Goal: Task Accomplishment & Management: Complete application form

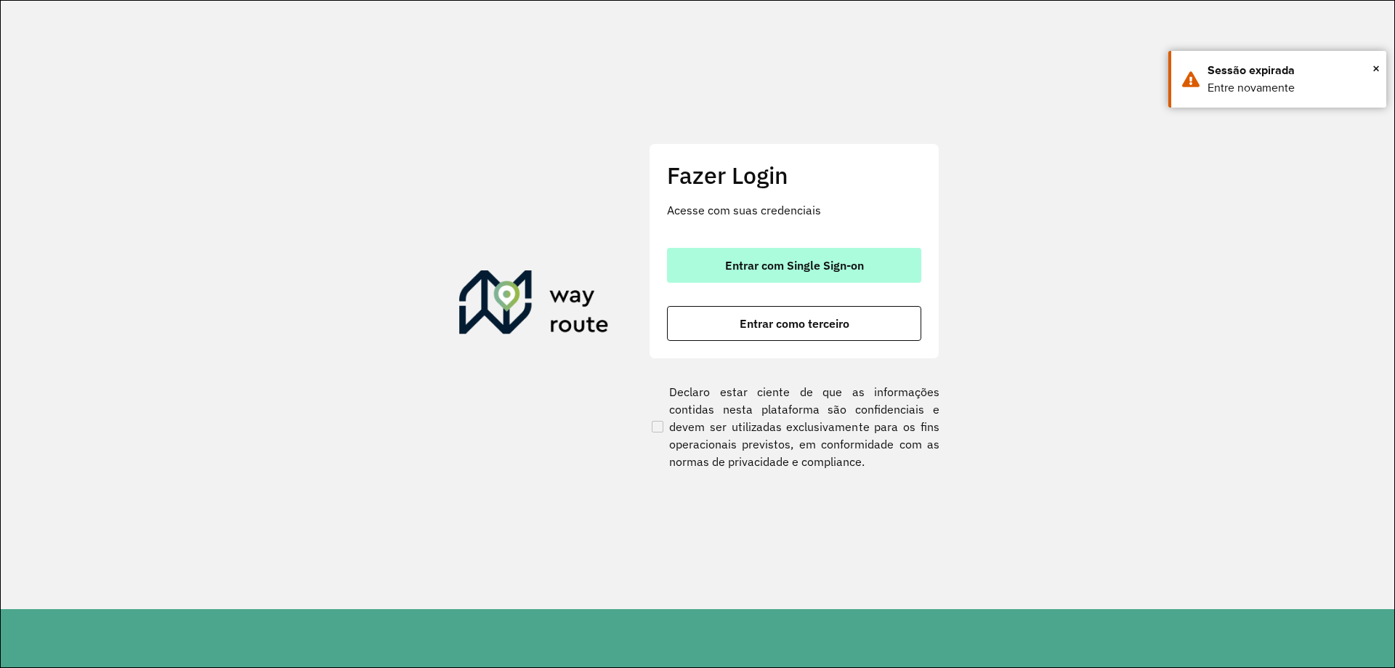
click at [817, 256] on button "Entrar com Single Sign-on" at bounding box center [794, 265] width 254 height 35
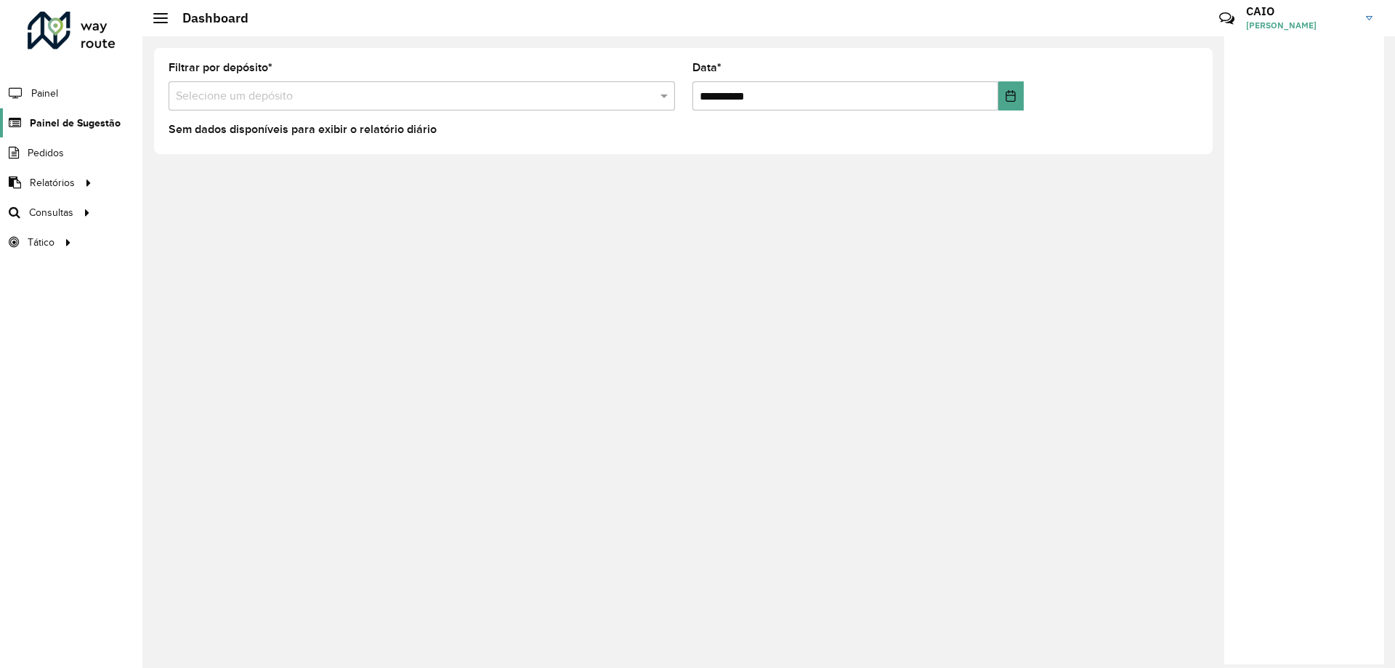
click at [62, 129] on span "Painel de Sugestão" at bounding box center [75, 123] width 91 height 15
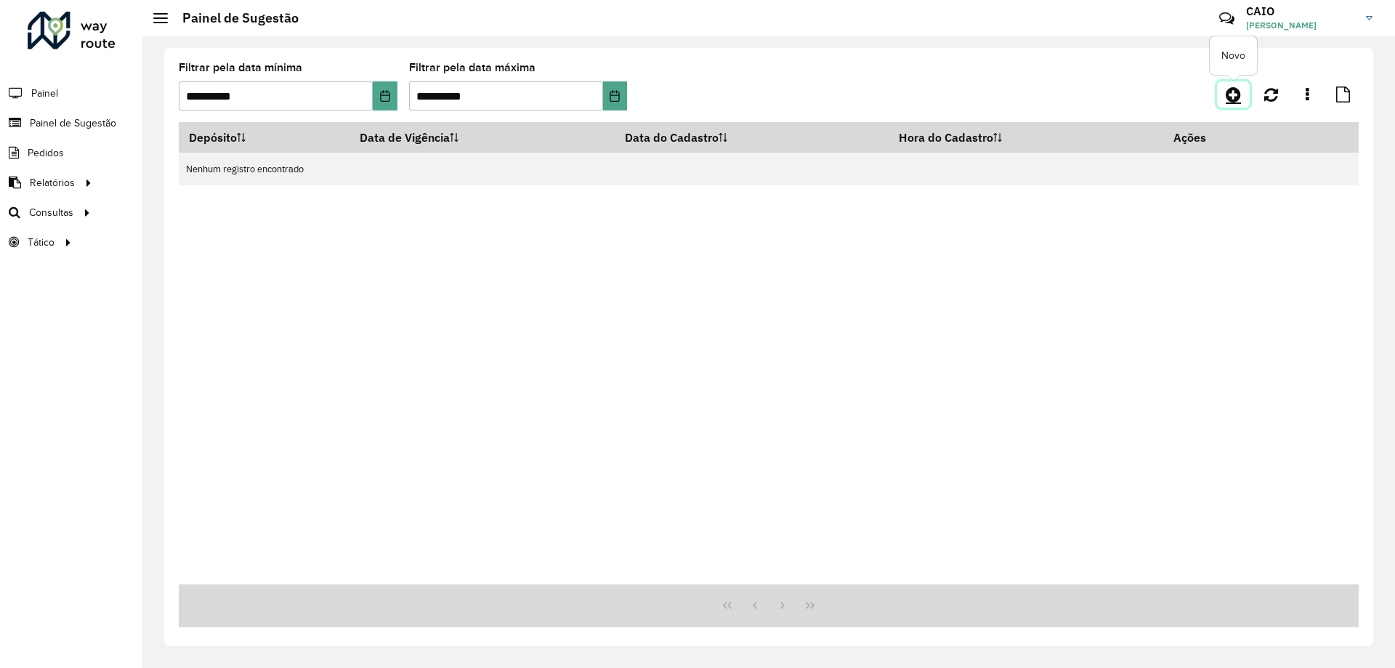
click at [1231, 83] on link at bounding box center [1233, 94] width 33 height 26
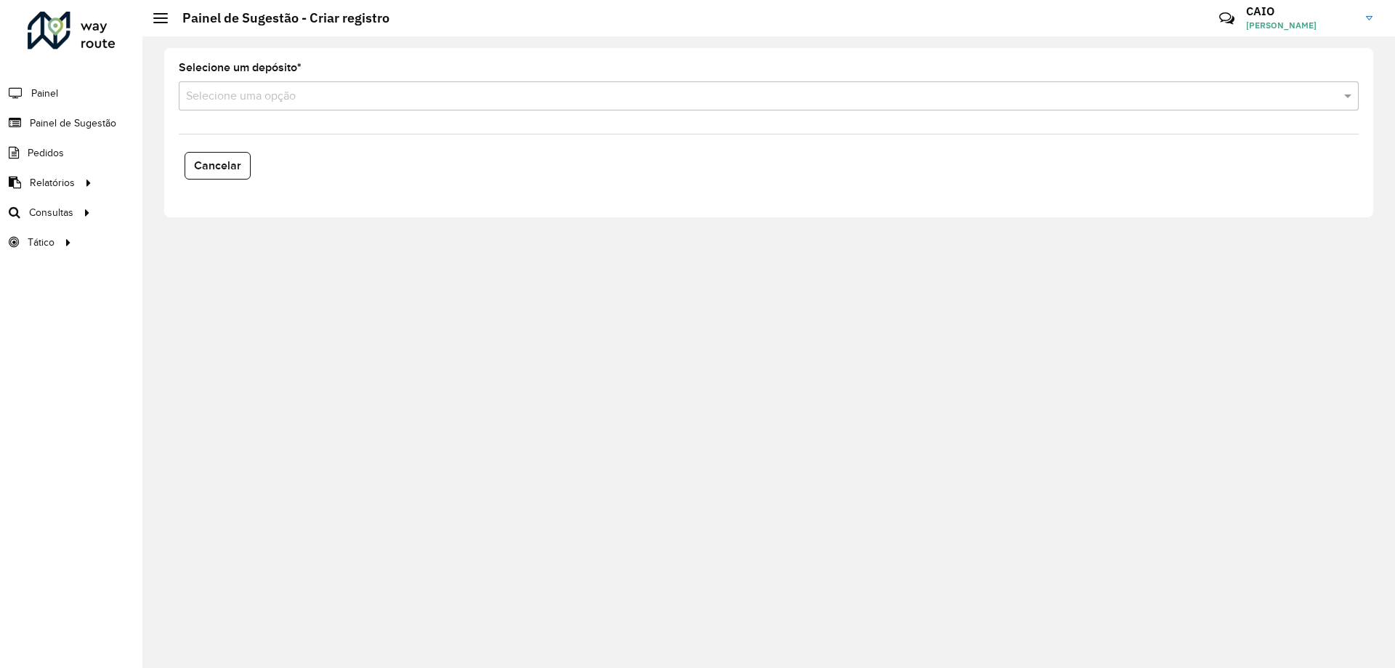
click at [438, 97] on input "text" at bounding box center [754, 96] width 1136 height 17
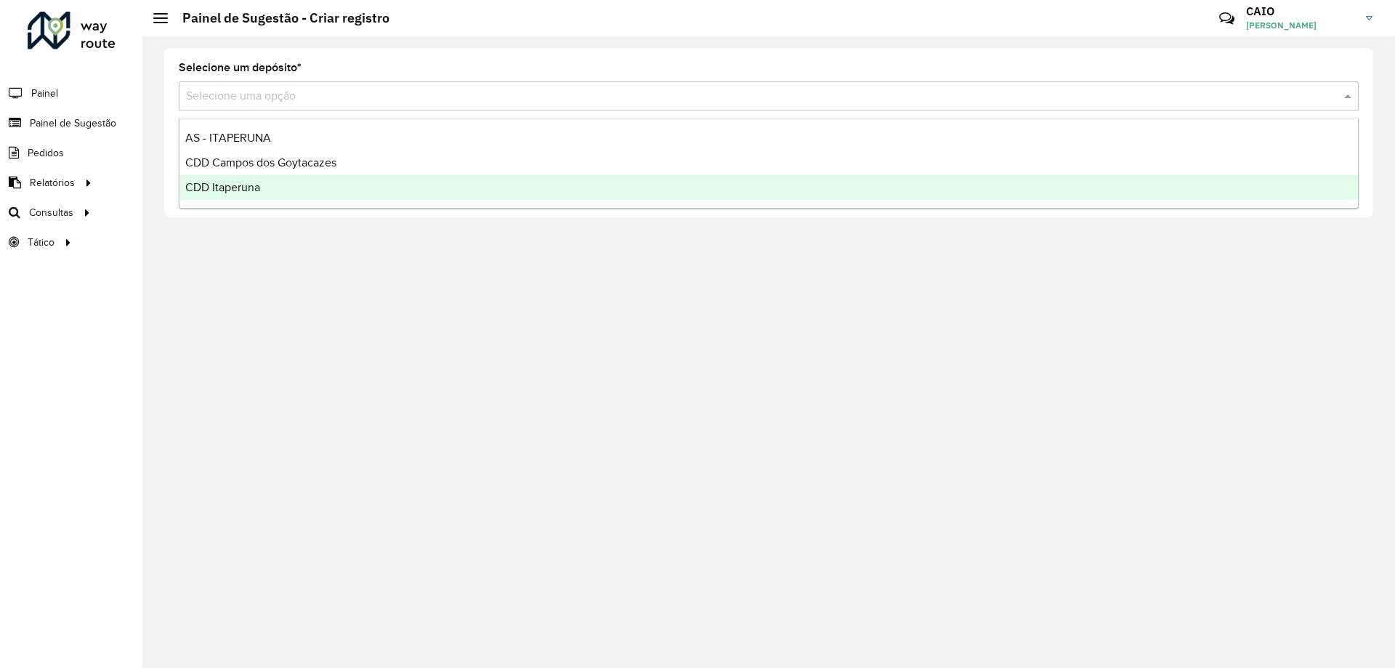
click at [254, 192] on span "CDD Itaperuna" at bounding box center [222, 187] width 75 height 12
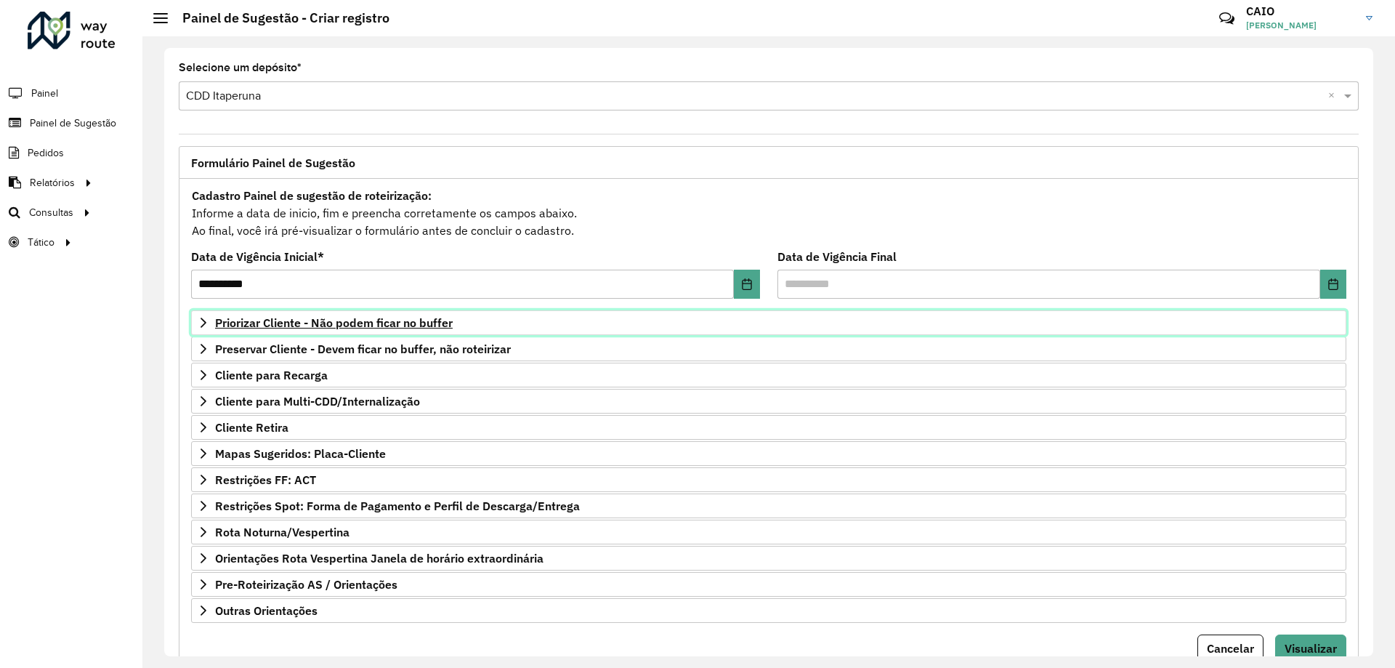
click at [286, 317] on span "Priorizar Cliente - Não podem ficar no buffer" at bounding box center [334, 323] width 238 height 12
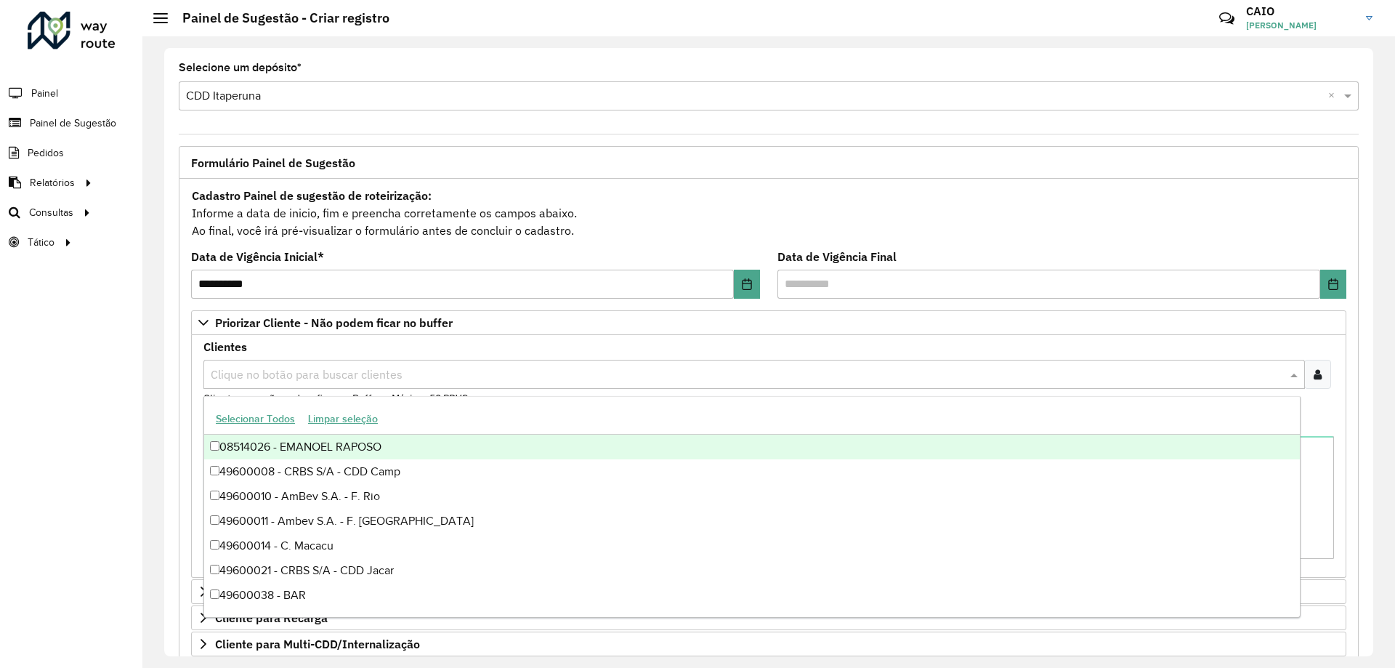
click at [314, 377] on input "text" at bounding box center [747, 374] width 1080 height 17
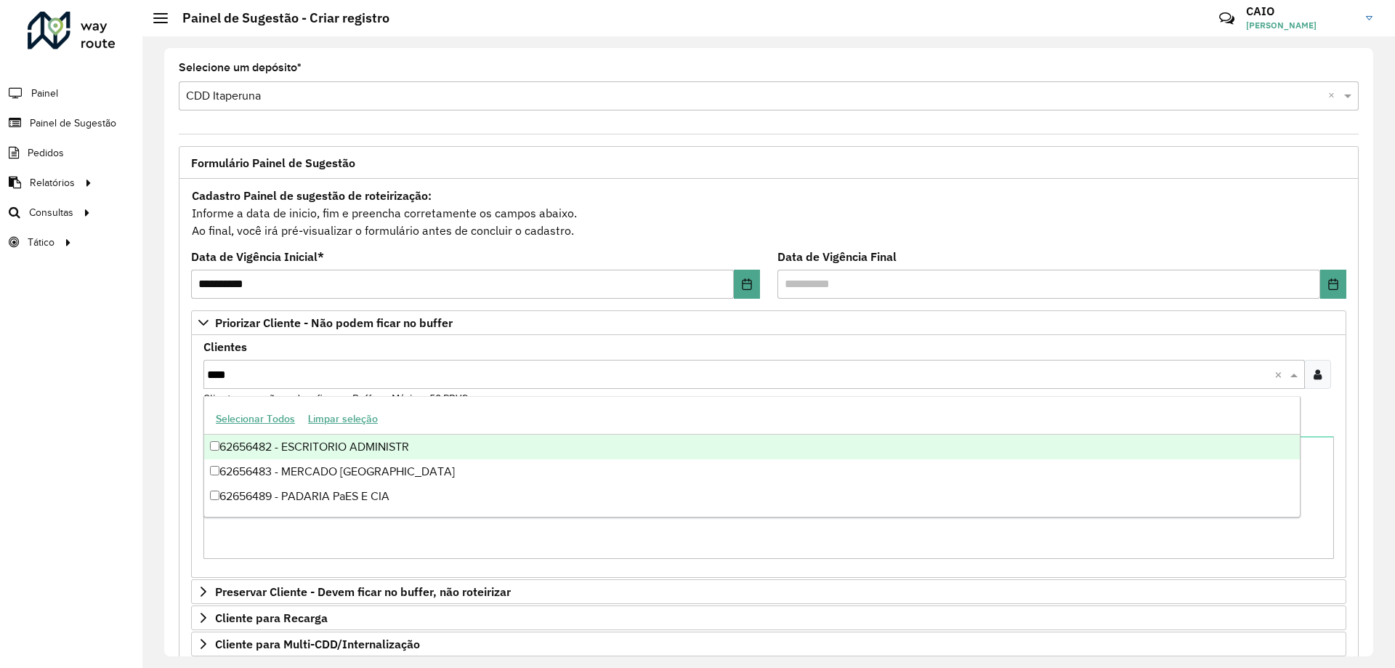
type input "*****"
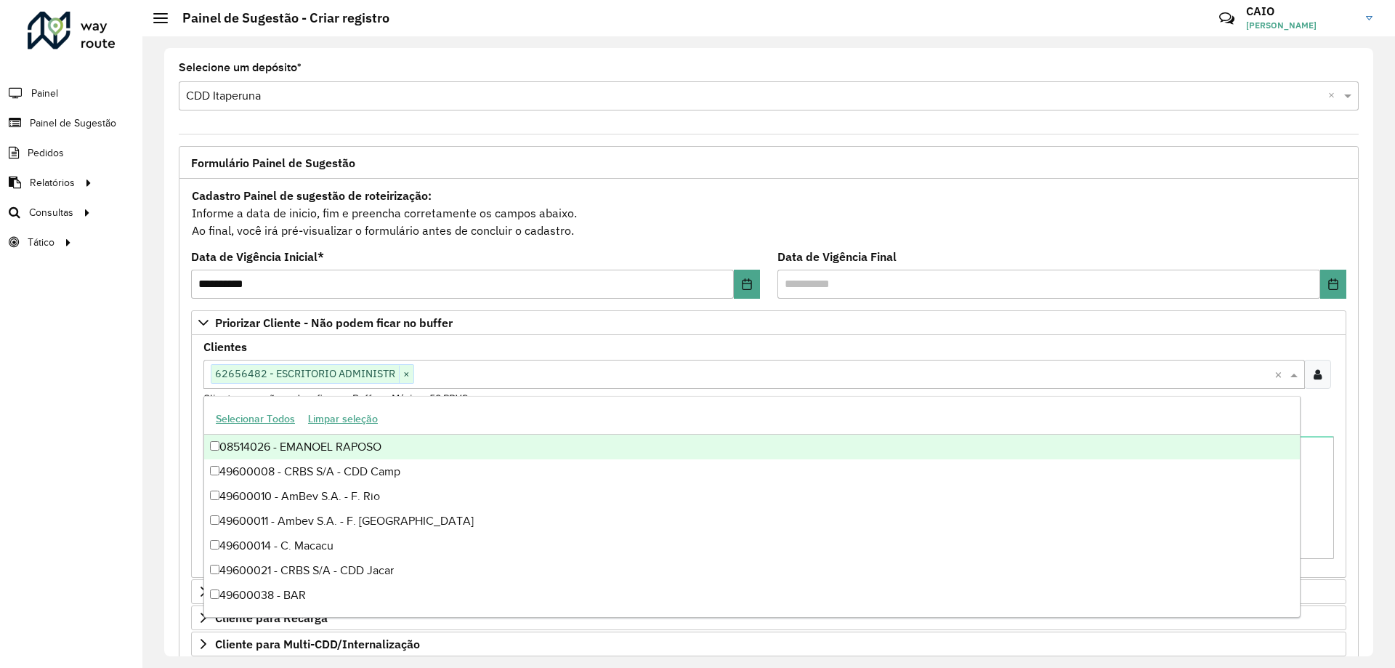
click at [180, 246] on div "**********" at bounding box center [769, 551] width 1180 height 745
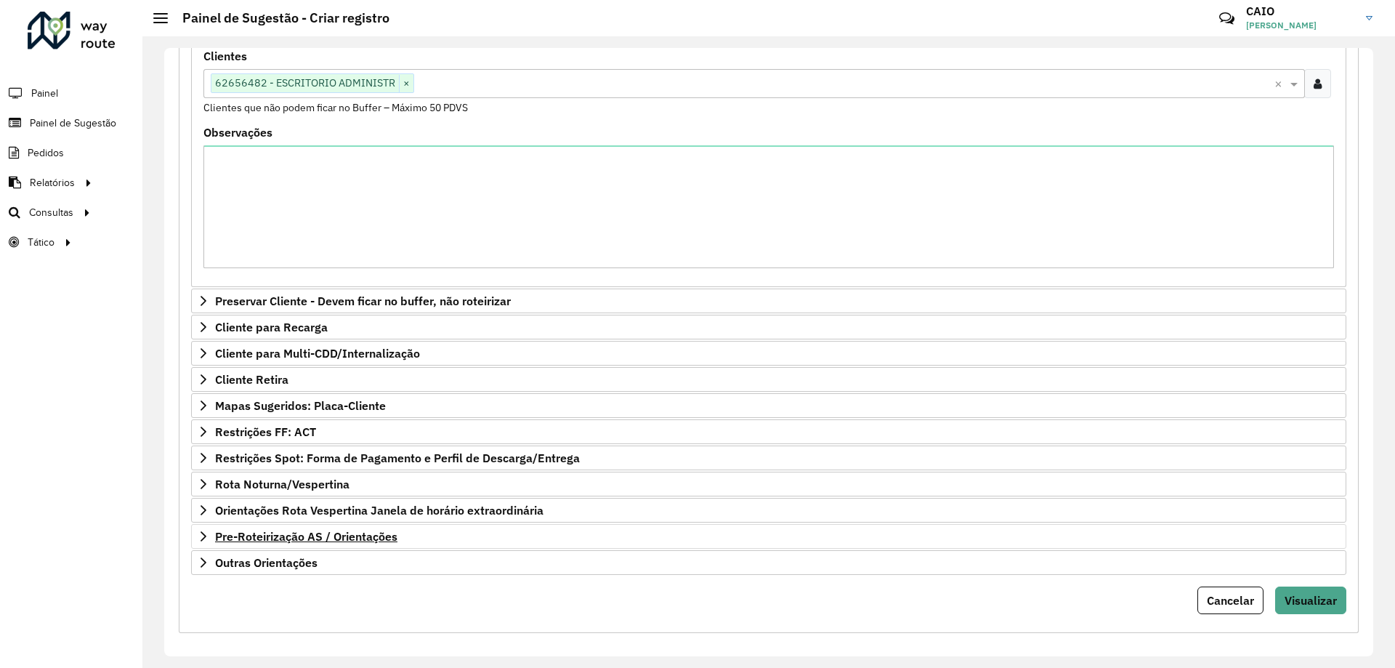
scroll to position [299, 0]
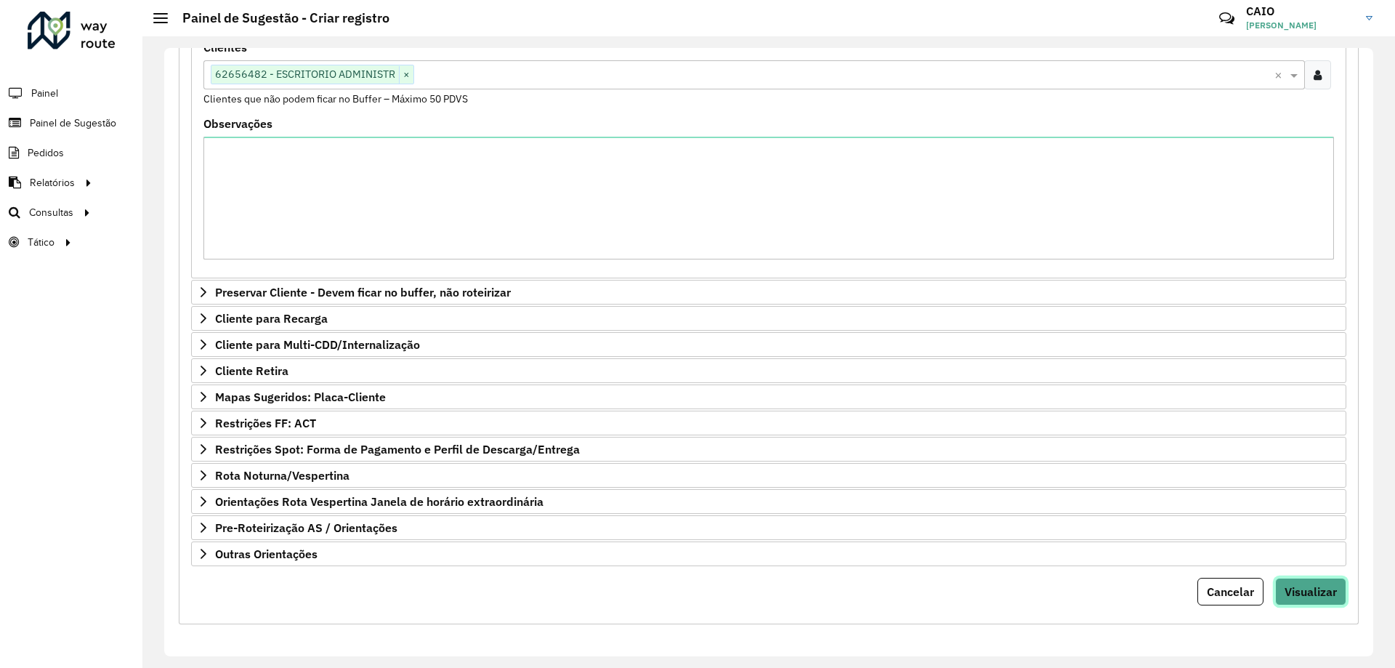
click at [1304, 584] on span "Visualizar" at bounding box center [1311, 591] width 52 height 15
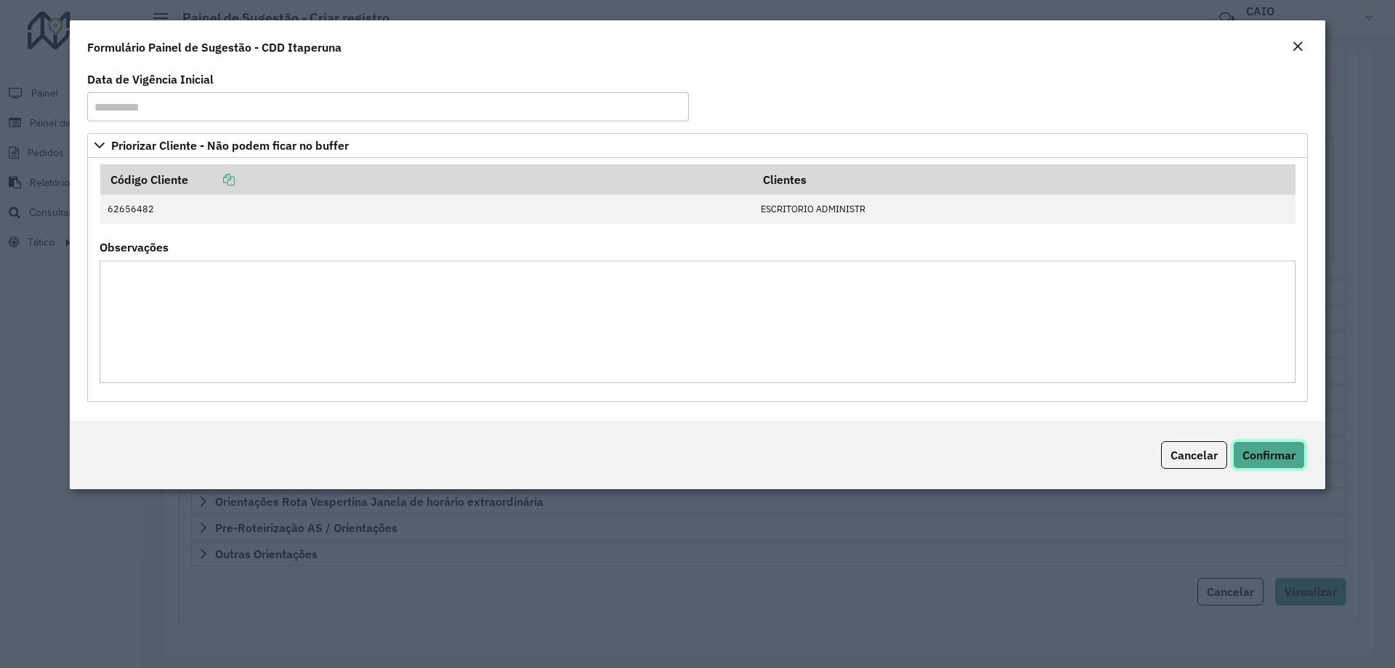
click at [1288, 461] on span "Confirmar" at bounding box center [1268, 455] width 53 height 15
